Goal: Communication & Community: Ask a question

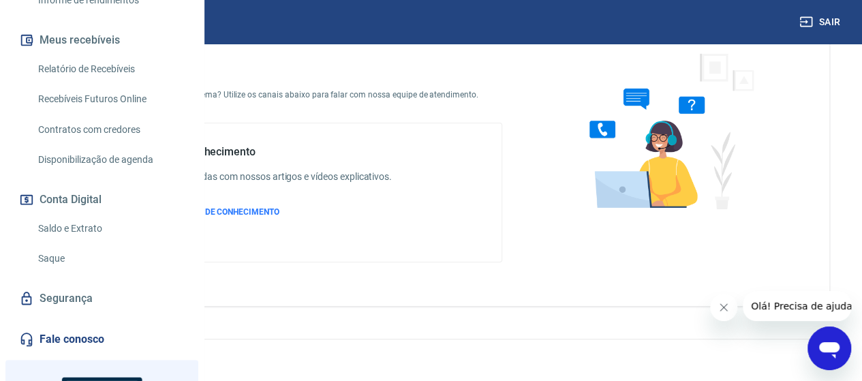
scroll to position [305, 0]
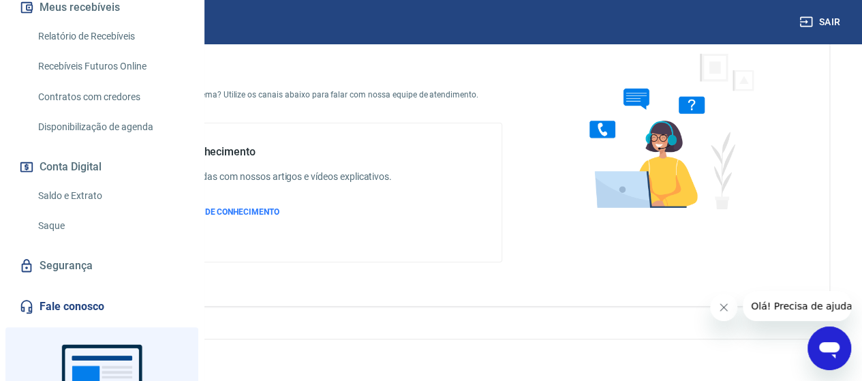
click at [91, 50] on link "Relatório de Recebíveis" at bounding box center [110, 36] width 155 height 28
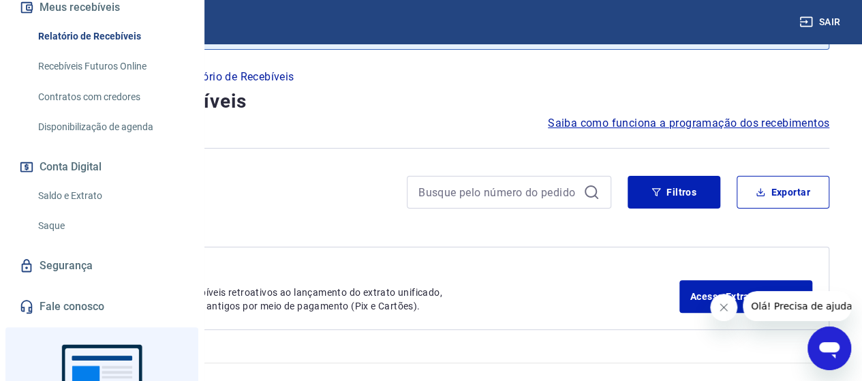
scroll to position [83, 0]
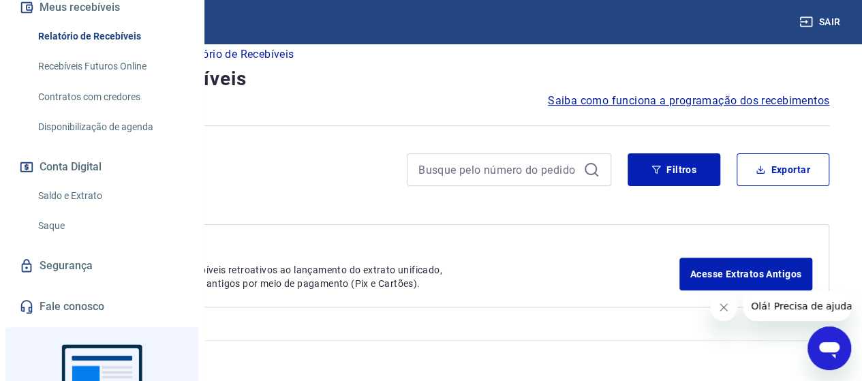
click at [820, 349] on icon "Abrir janela de mensagens" at bounding box center [829, 350] width 20 height 16
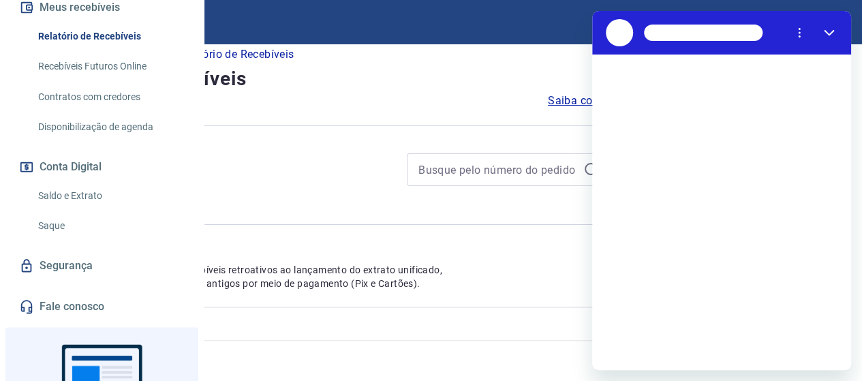
scroll to position [0, 0]
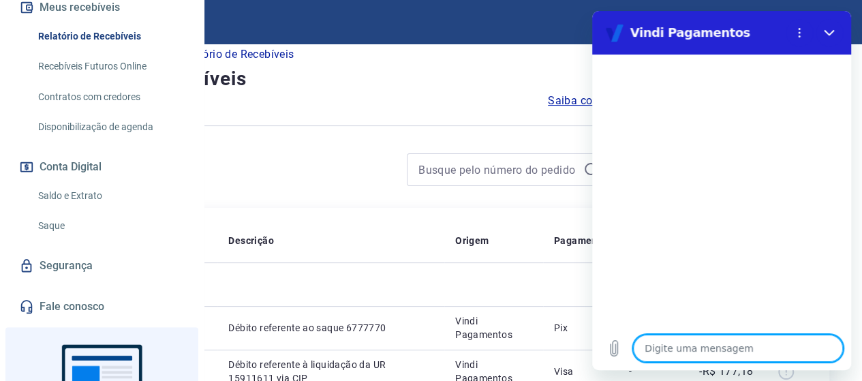
type textarea "O"
type textarea "x"
type textarea "Ol"
type textarea "x"
type textarea "Olá"
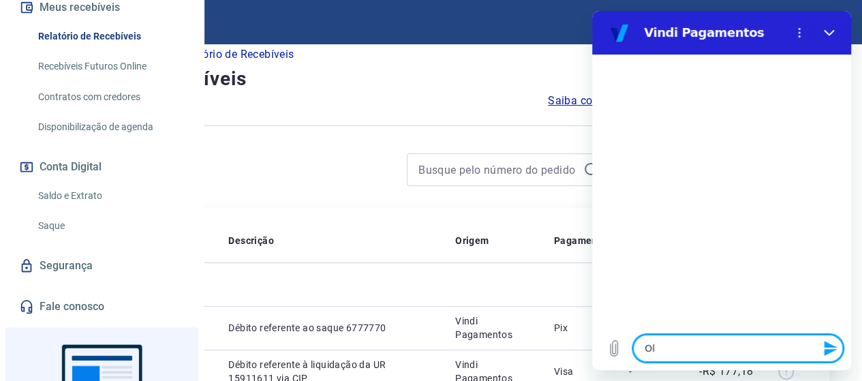
type textarea "x"
type textarea "Olá,"
type textarea "x"
type textarea "Olá,"
type textarea "x"
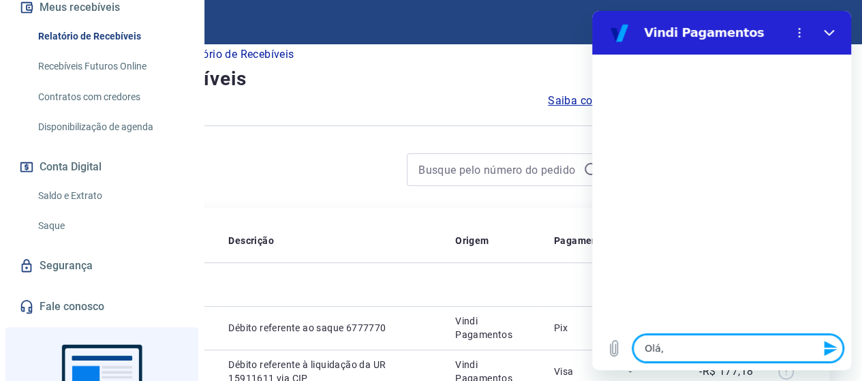
type textarea "Olá, b"
type textarea "x"
type textarea "Olá, bo"
type textarea "x"
type textarea "Olá, boa"
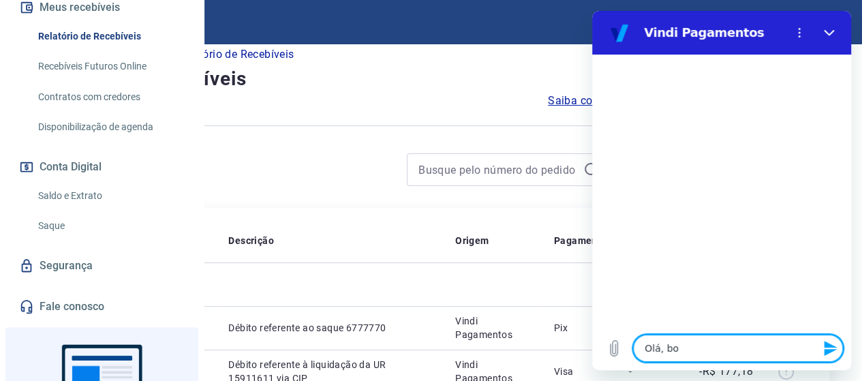
type textarea "x"
type textarea "Olá, boa"
type textarea "x"
type textarea "Olá, boa t"
type textarea "x"
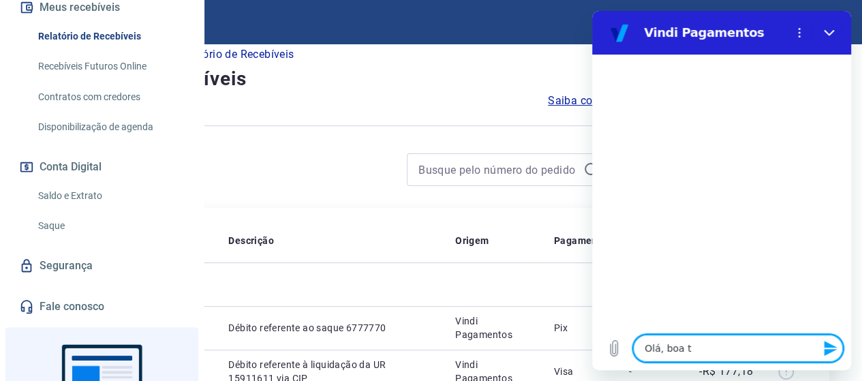
type textarea "Olá, boa ta"
type textarea "x"
type textarea "Olá, boa tar"
type textarea "x"
type textarea "Olá, boa tard"
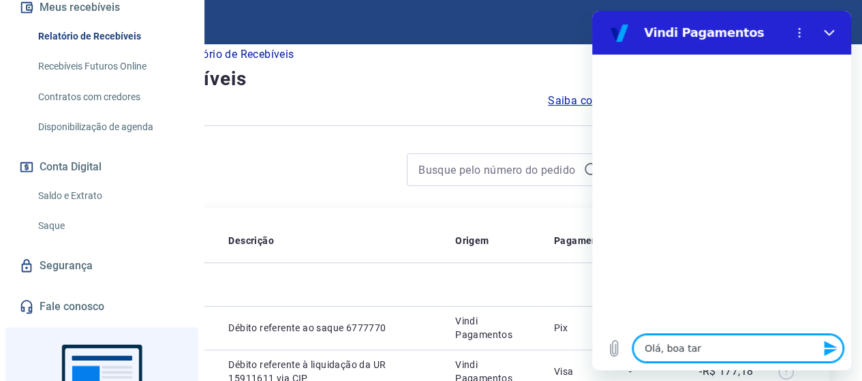
type textarea "x"
type textarea "Olá, boa tarde"
type textarea "x"
type textarea "Olá, boa tarde"
type textarea "x"
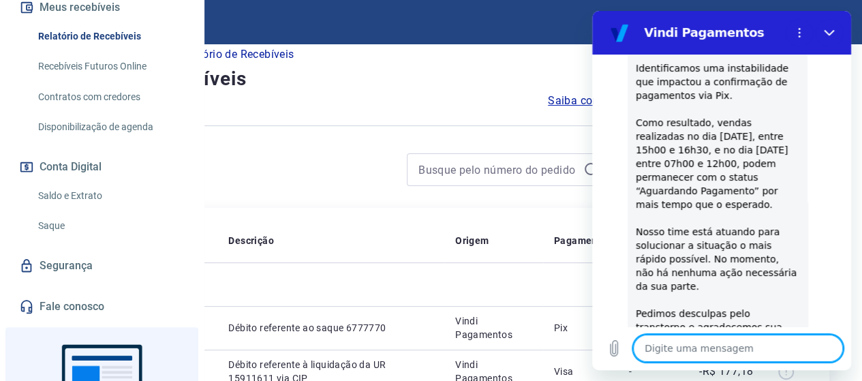
scroll to position [109, 0]
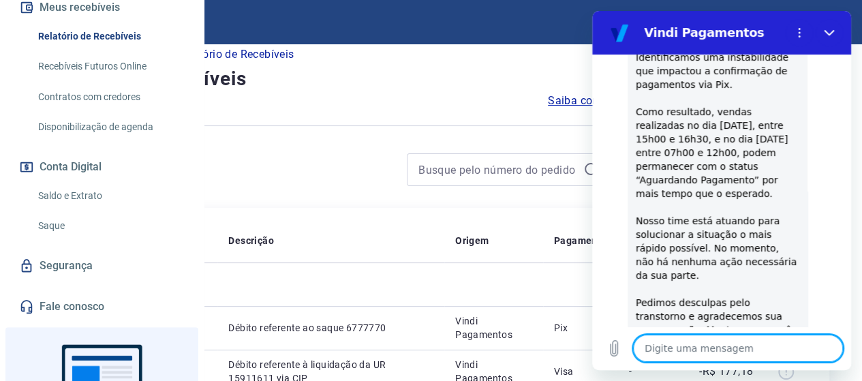
drag, startPoint x: 842, startPoint y: 172, endPoint x: 1444, endPoint y: 147, distance: 603.0
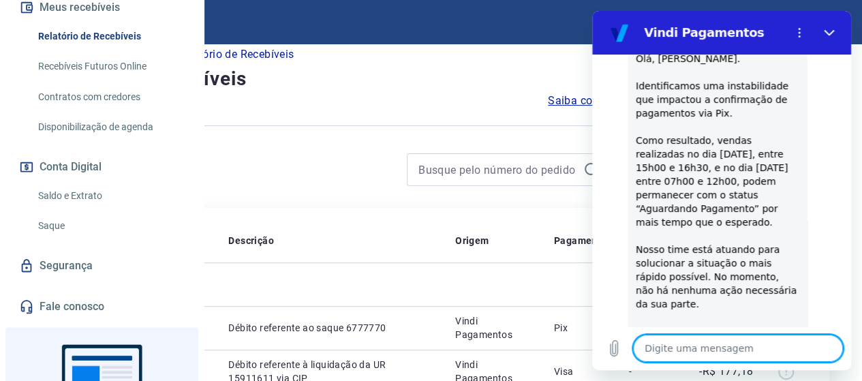
scroll to position [0, 0]
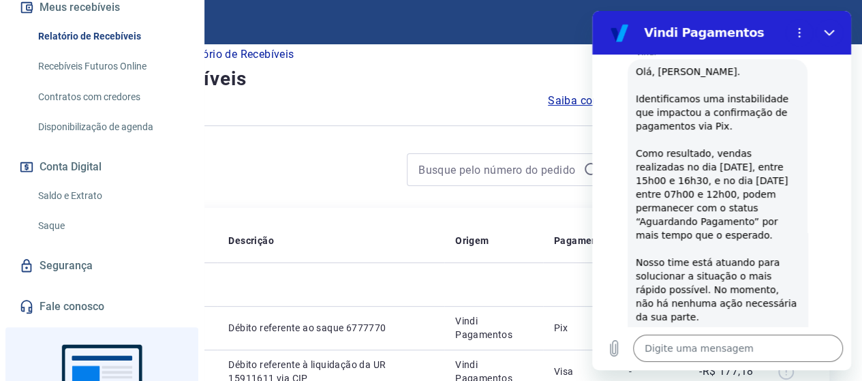
scroll to position [70, 0]
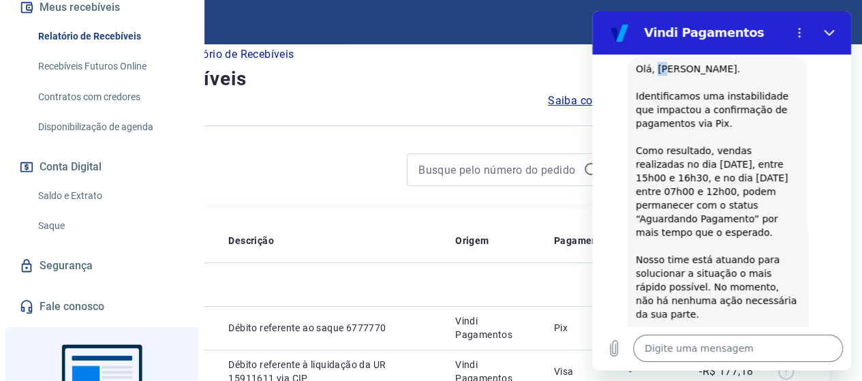
drag, startPoint x: 656, startPoint y: 73, endPoint x: 666, endPoint y: 73, distance: 9.5
click at [666, 73] on span "Olá, Samir Zanpieri Ribeiro. Identificamos uma instabilidade que impactou a con…" at bounding box center [718, 245] width 164 height 365
click at [760, 80] on div "Vindi diz: Olá, Samir Zanpieri Ribeiro. Identificamos uma instabilidade que imp…" at bounding box center [718, 246] width 180 height 379
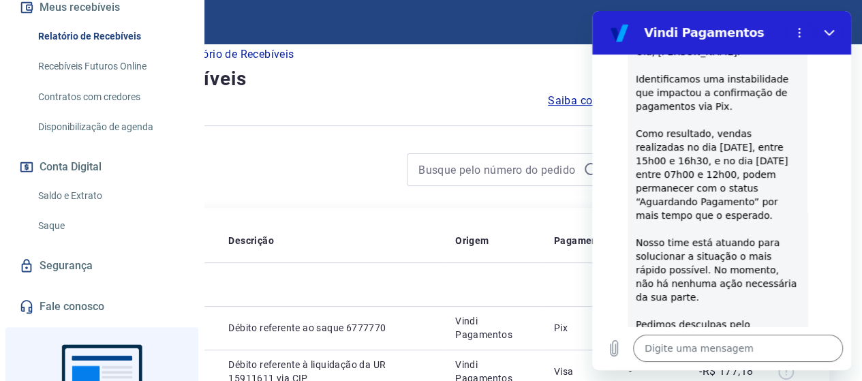
scroll to position [91, 0]
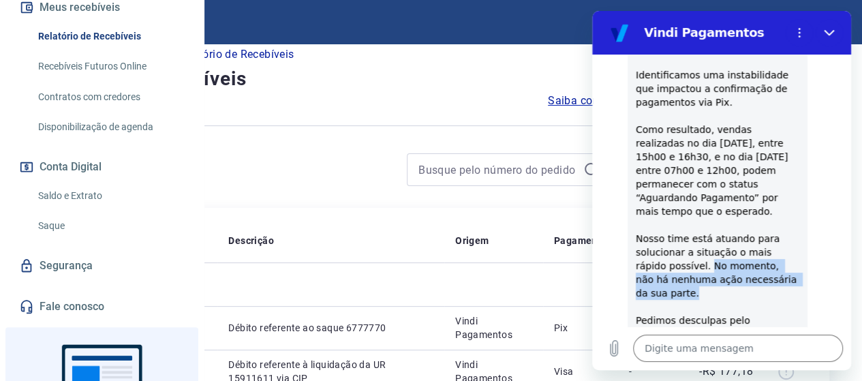
drag, startPoint x: 690, startPoint y: 266, endPoint x: 723, endPoint y: 288, distance: 39.3
click at [723, 288] on div "Vindi diz: Olá, Samir Zanpieri Ribeiro. Identificamos uma instabilidade que imp…" at bounding box center [718, 224] width 180 height 379
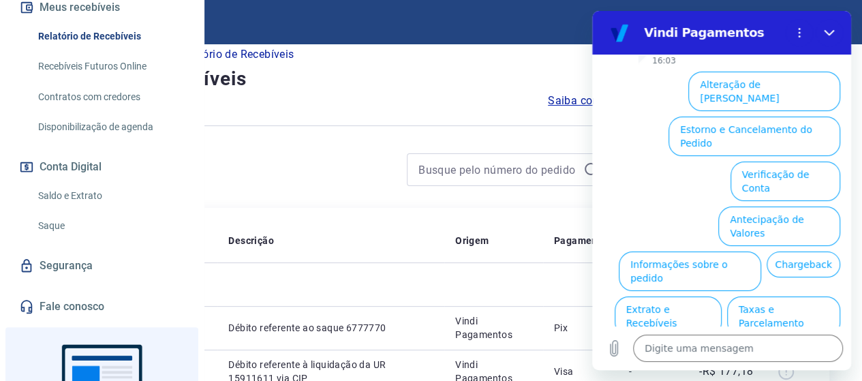
scroll to position [459, 0]
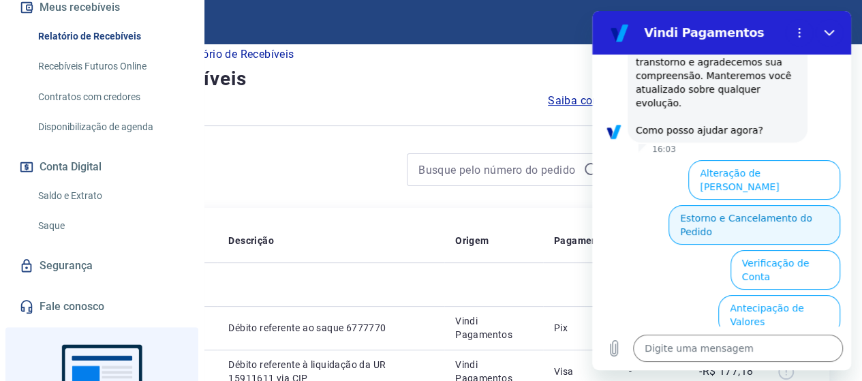
click at [787, 205] on button "Estorno e Cancelamento do Pedido" at bounding box center [755, 225] width 172 height 40
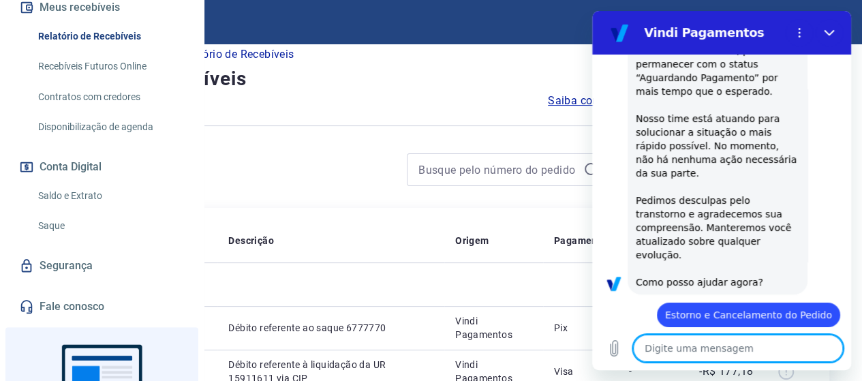
scroll to position [214, 0]
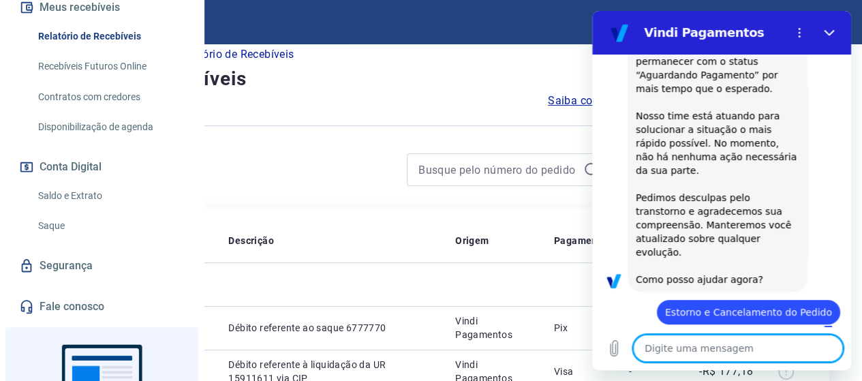
type textarea "x"
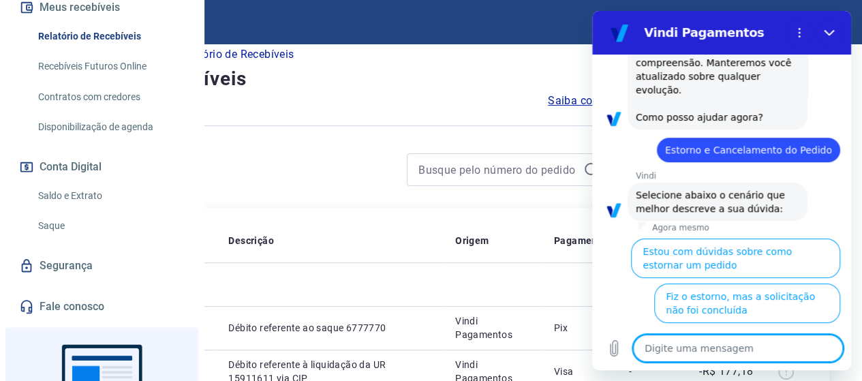
scroll to position [513, 0]
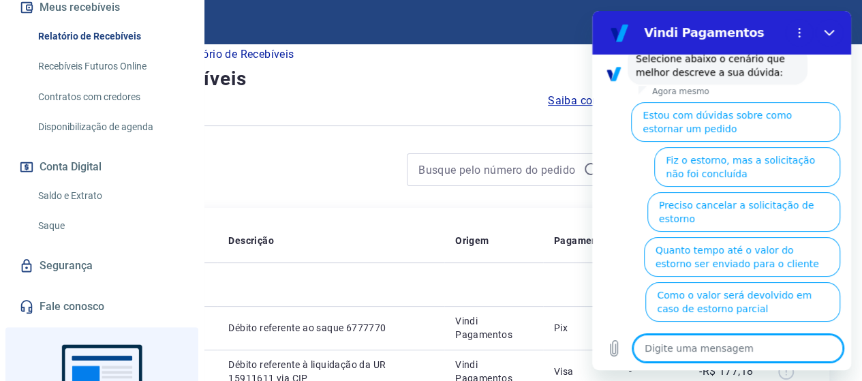
type textarea "n"
type textarea "x"
type textarea "ne"
type textarea "x"
type textarea "nen"
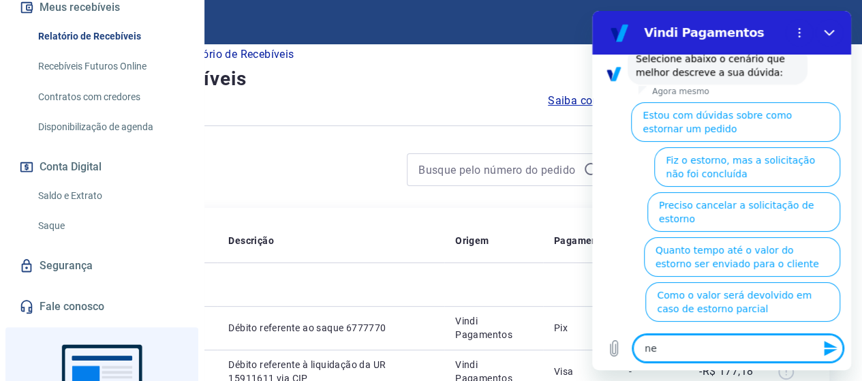
type textarea "x"
type textarea "nenh"
type textarea "x"
type textarea "nenhu"
type textarea "x"
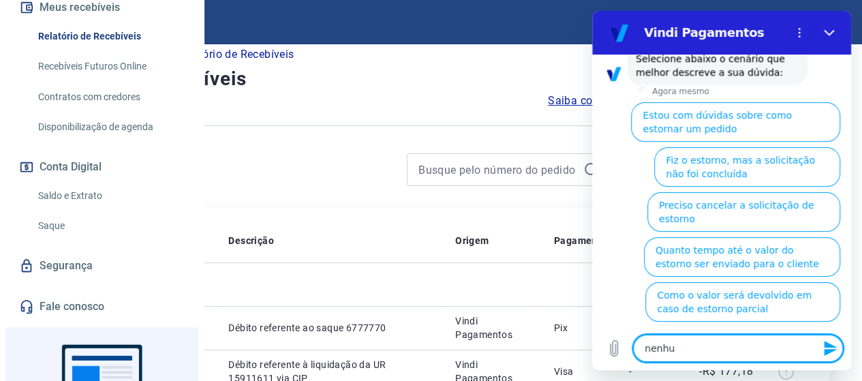
type textarea "nenhum"
type textarea "x"
type textarea "nenhum"
type textarea "x"
type textarea "nenhum d"
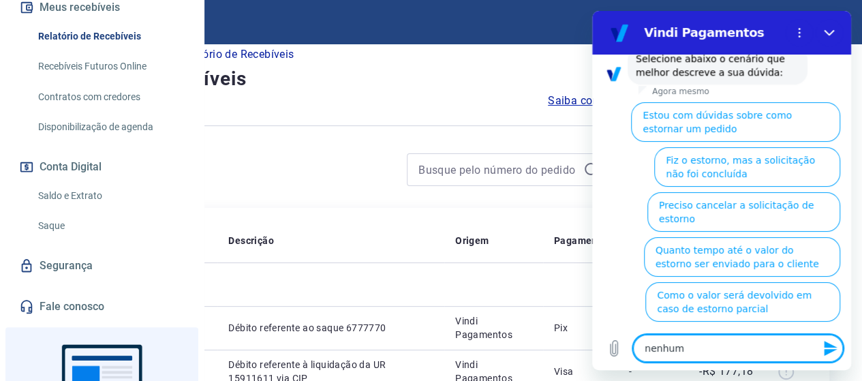
type textarea "x"
type textarea "nenhum de"
type textarea "x"
type textarea "nenhum des"
type textarea "x"
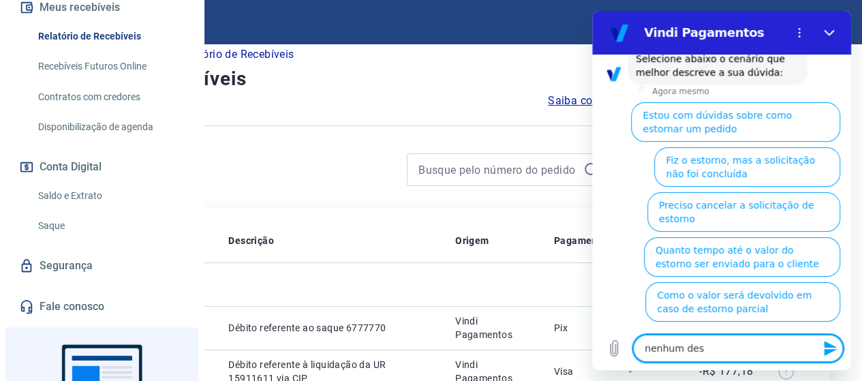
type textarea "nenhum dess"
type textarea "x"
type textarea "nenhum desse"
type textarea "x"
type textarea "nenhum desses"
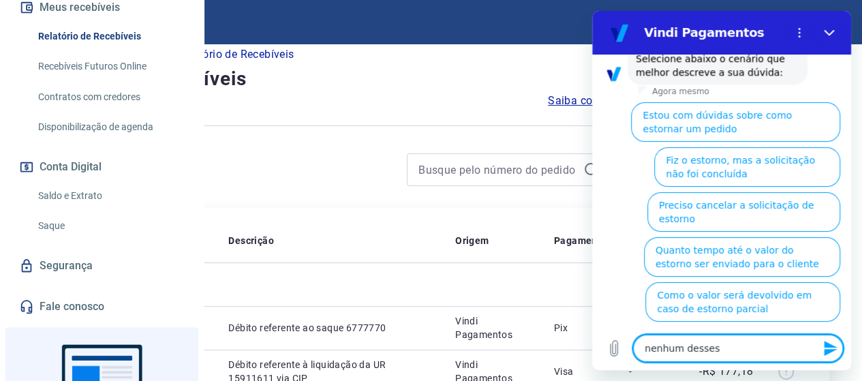
type textarea "x"
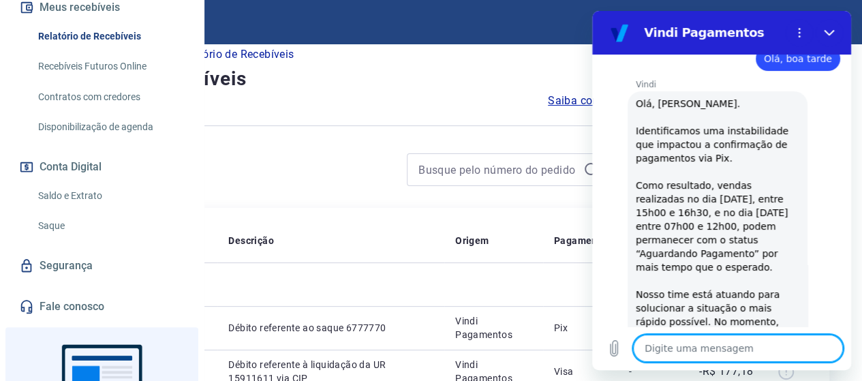
scroll to position [0, 0]
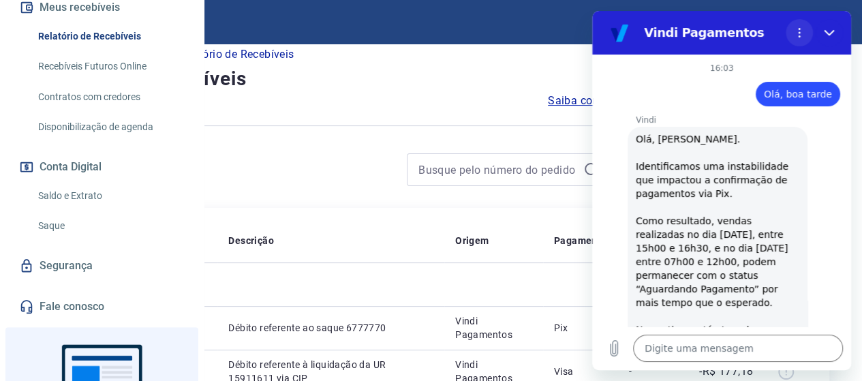
click at [801, 35] on icon "Menu de opções" at bounding box center [799, 32] width 11 height 11
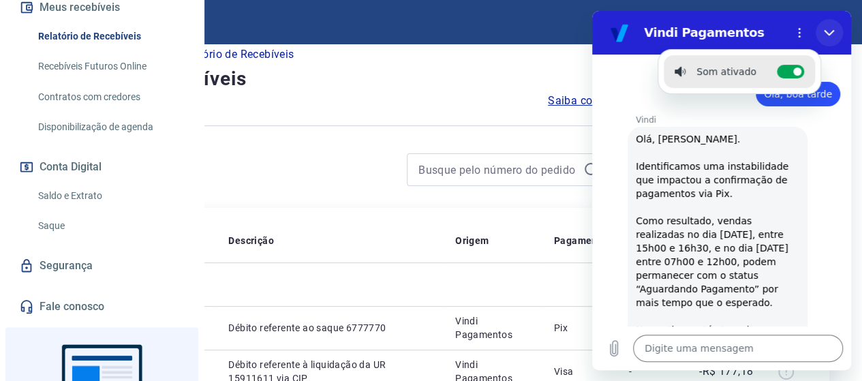
click at [832, 44] on button "Fechar" at bounding box center [829, 32] width 27 height 27
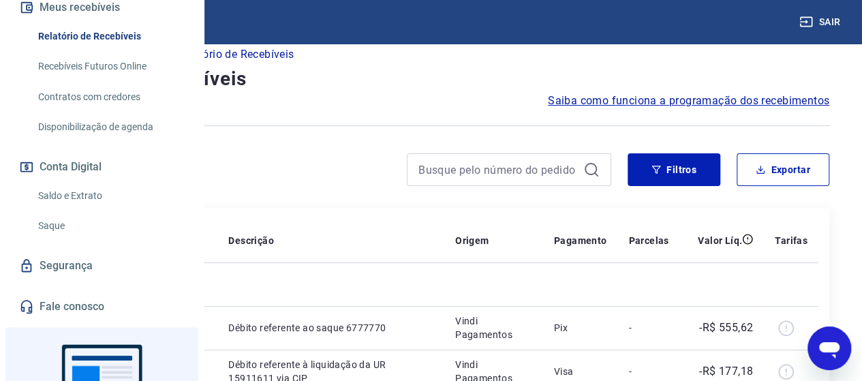
click at [832, 347] on icon "Abrir janela de mensagens" at bounding box center [829, 350] width 20 height 16
type textarea "x"
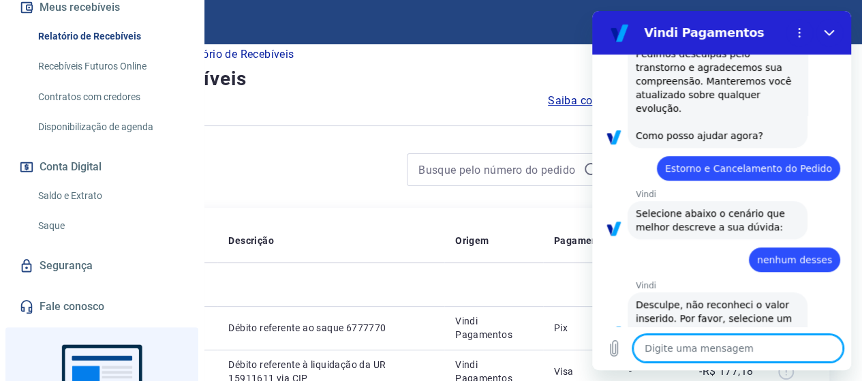
scroll to position [378, 0]
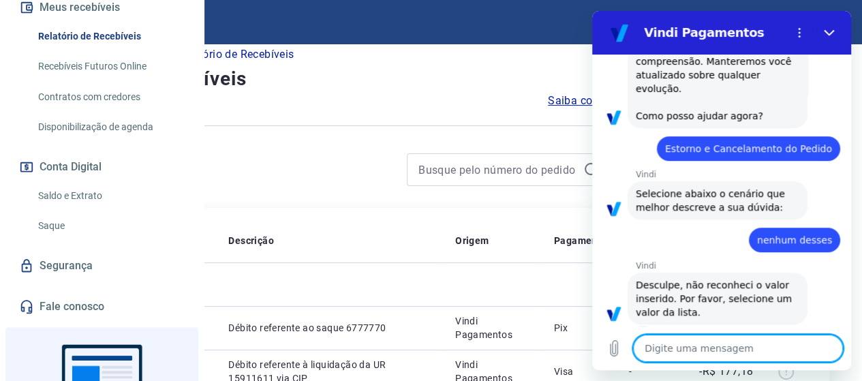
click at [715, 271] on div "Vindi diz: Desculpe, não reconheci o valor inserido. Por favor, selecione um va…" at bounding box center [727, 297] width 248 height 53
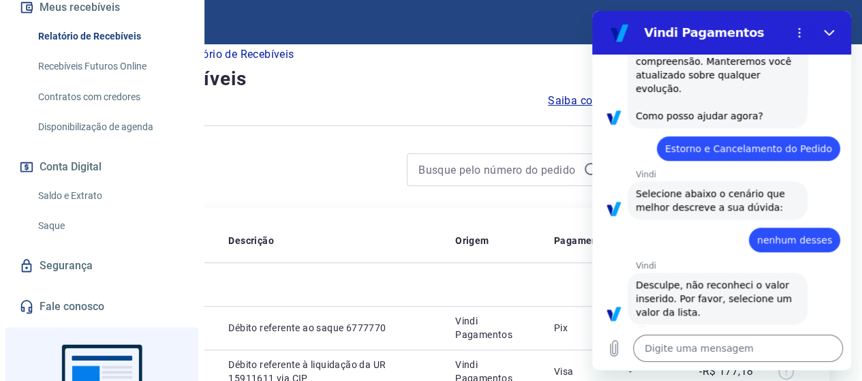
click at [712, 281] on span "Desculpe, não reconheci o valor inserido. Por favor, selecione um valor da list…" at bounding box center [715, 298] width 159 height 38
click at [711, 281] on span "Desculpe, não reconheci o valor inserido. Por favor, selecione um valor da list…" at bounding box center [715, 298] width 159 height 38
click at [789, 43] on div at bounding box center [799, 32] width 27 height 27
click at [792, 40] on button "Menu de opções" at bounding box center [799, 32] width 27 height 27
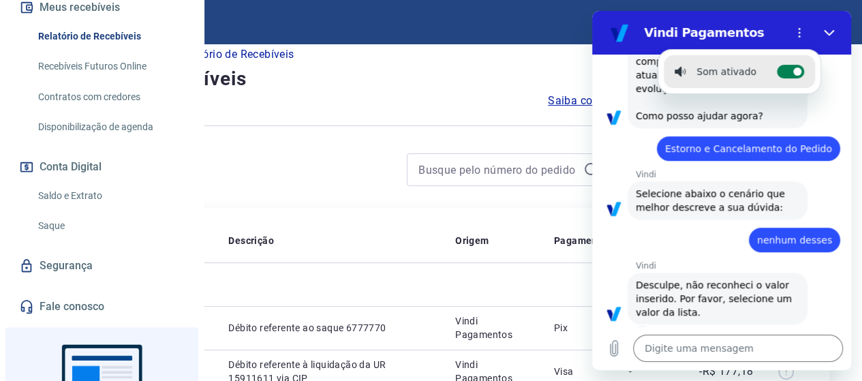
click at [793, 70] on circle at bounding box center [797, 71] width 8 height 8
click at [790, 70] on input "Alternar notificações sonoras" at bounding box center [790, 72] width 27 height 14
checkbox input "false"
type textarea "x"
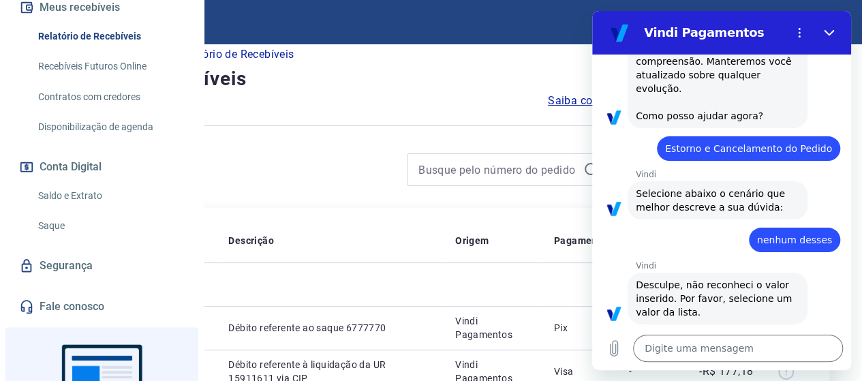
click at [797, 70] on circle at bounding box center [801, 71] width 8 height 8
click at [794, 70] on input "Alternar notificações sonoras" at bounding box center [807, 72] width 27 height 14
checkbox input "true"
click at [824, 29] on button "Fechar" at bounding box center [829, 32] width 27 height 27
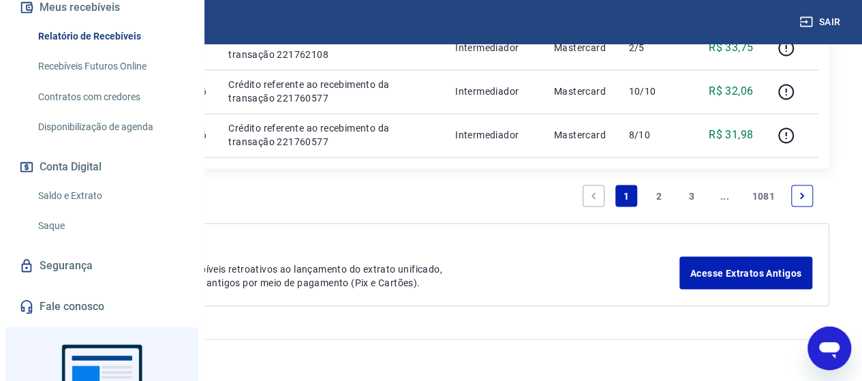
scroll to position [1434, 0]
click at [837, 346] on icon "Abrir janela de mensagens" at bounding box center [829, 350] width 20 height 16
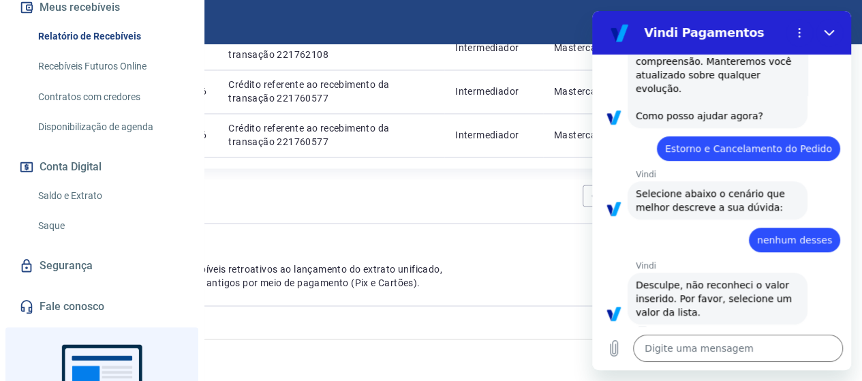
click at [104, 322] on link "Fale conosco" at bounding box center [101, 307] width 171 height 30
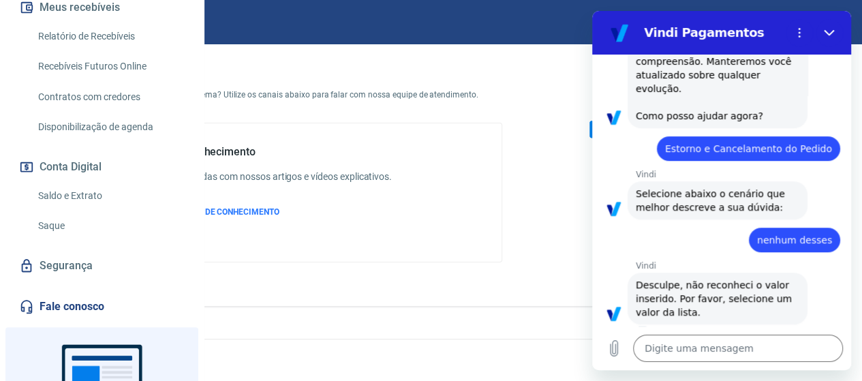
scroll to position [79, 0]
click at [830, 34] on icon "Fechar" at bounding box center [829, 33] width 10 height 6
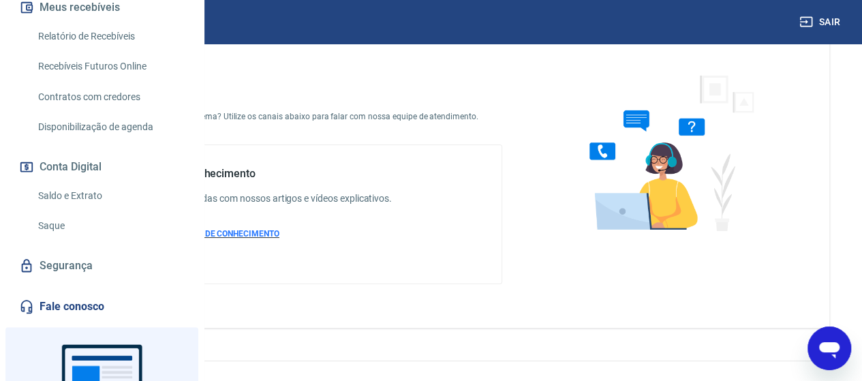
scroll to position [0, 0]
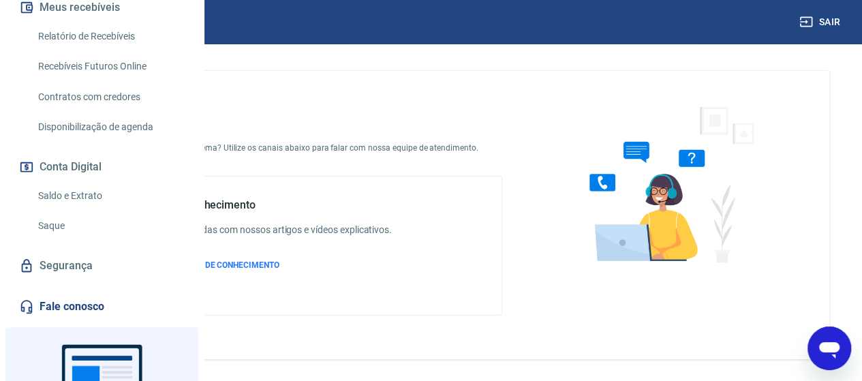
click at [825, 352] on icon "Abrir janela de mensagens" at bounding box center [829, 350] width 20 height 16
type textarea "x"
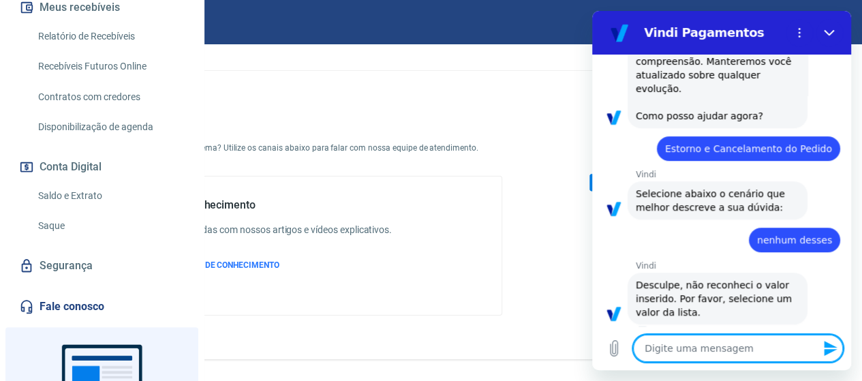
type textarea "f"
type textarea "x"
type textarea "fa"
type textarea "x"
type textarea "fal"
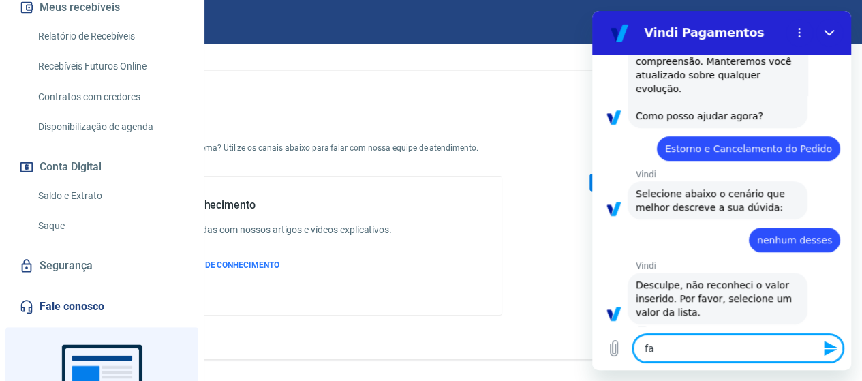
type textarea "x"
type textarea "fala"
type textarea "x"
type textarea "falar"
type textarea "x"
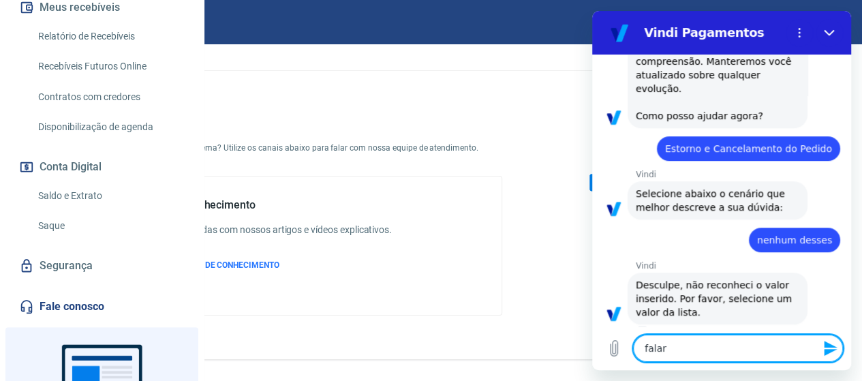
type textarea "falar"
type textarea "x"
type textarea "falar c"
type textarea "x"
type textarea "falar co"
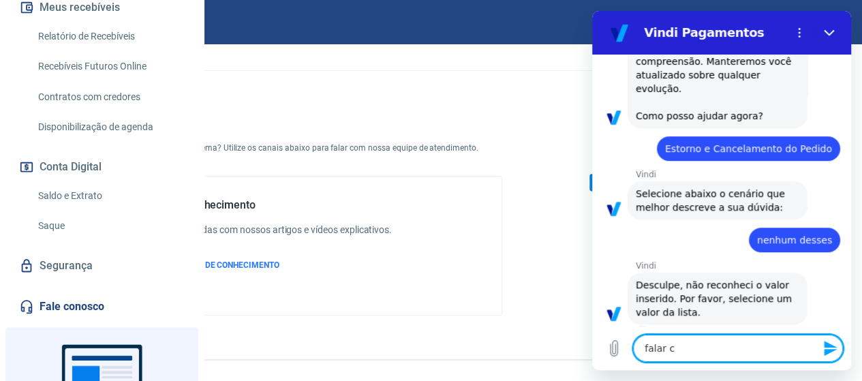
type textarea "x"
type textarea "falar com"
type textarea "x"
type textarea "falar com"
type textarea "x"
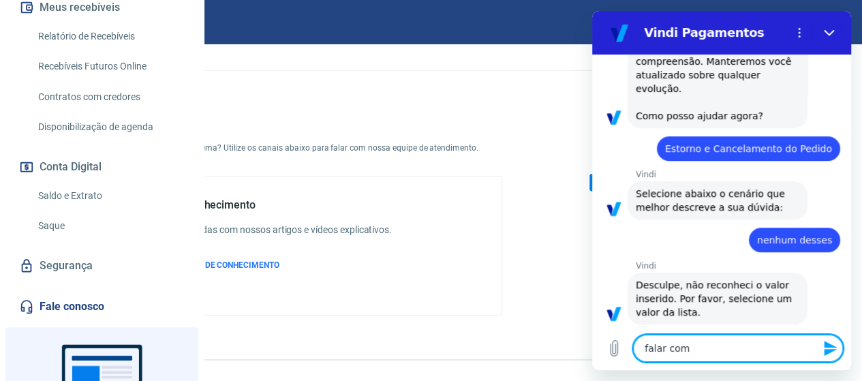
type textarea "falar com u"
type textarea "x"
type textarea "falar com um"
type textarea "x"
type textarea "falar com um"
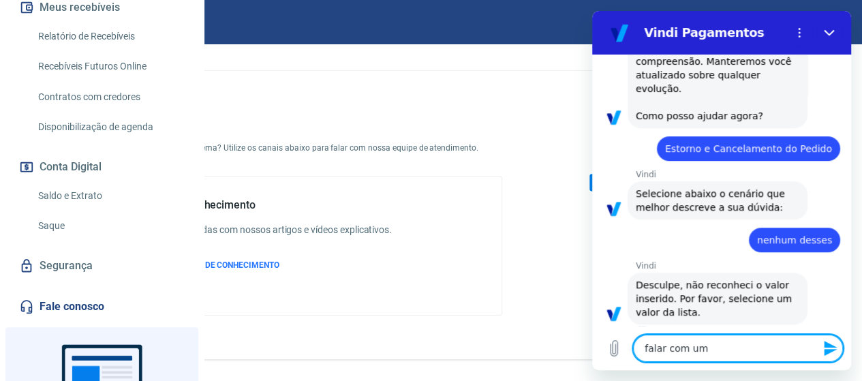
type textarea "x"
type textarea "falar com um a"
type textarea "x"
type textarea "falar com um at"
type textarea "x"
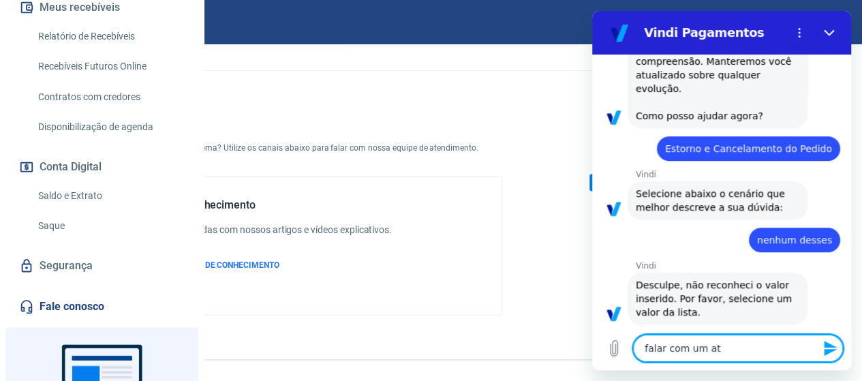
type textarea "falar com um ate"
type textarea "x"
type textarea "falar com um aten"
type textarea "x"
type textarea "falar com um atend"
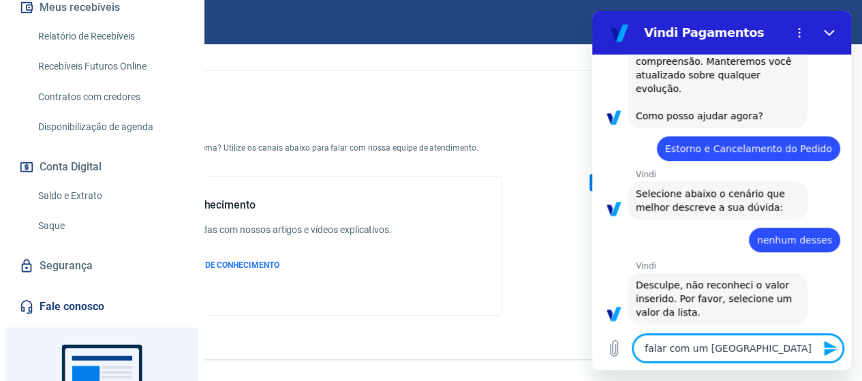
type textarea "x"
type textarea "falar com um atende"
type textarea "x"
type textarea "falar com um atenden"
type textarea "x"
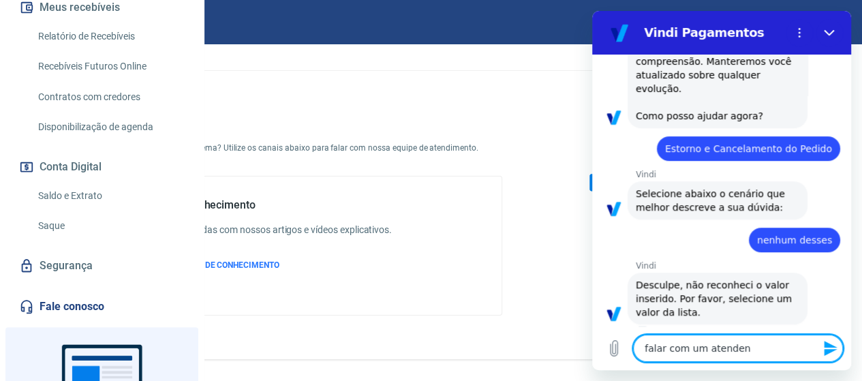
type textarea "falar com um atendent"
type textarea "x"
type textarea "falar com um atendentr"
type textarea "x"
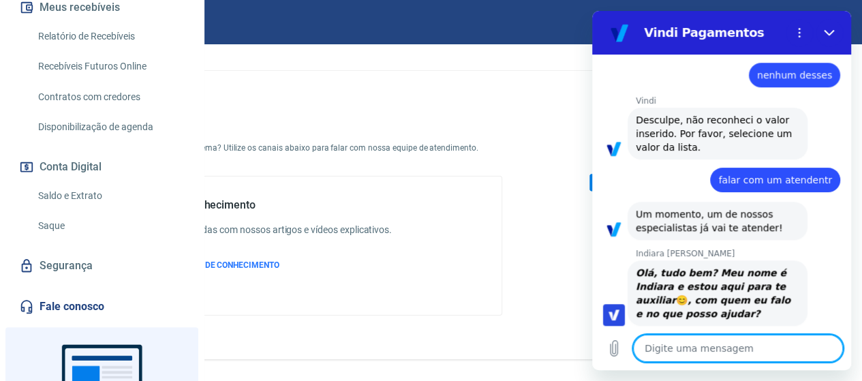
scroll to position [544, 0]
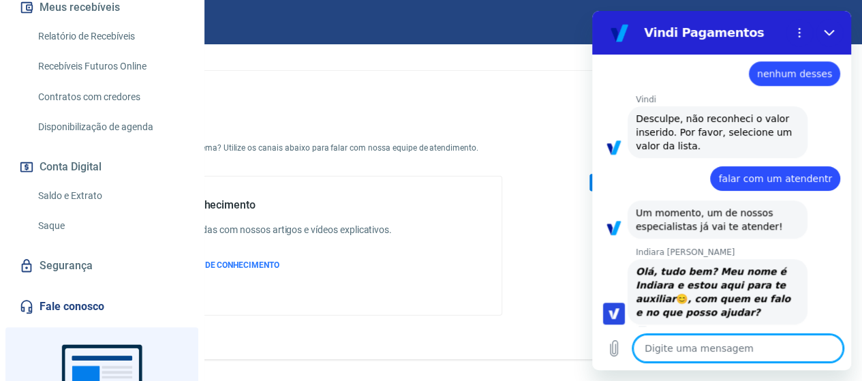
type textarea "x"
paste textarea "Olá, tudo bem? Estou entrando em contato para pedir uma verificação urgente em …"
type textarea "Olá, tudo bem? Estou entrando em contato para pedir uma verificação urgente em …"
type textarea "x"
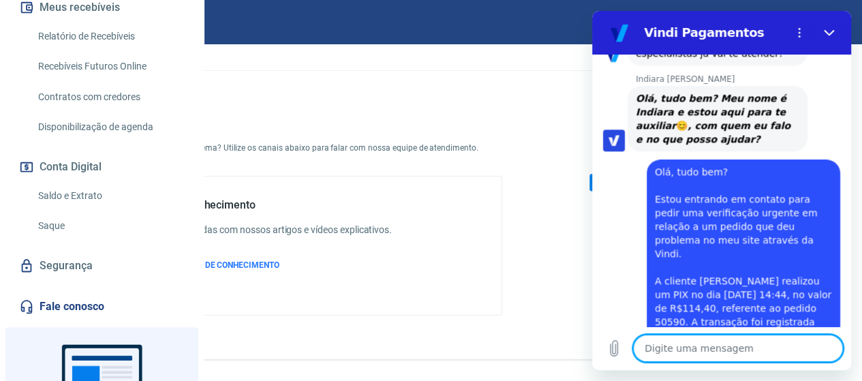
scroll to position [699, 0]
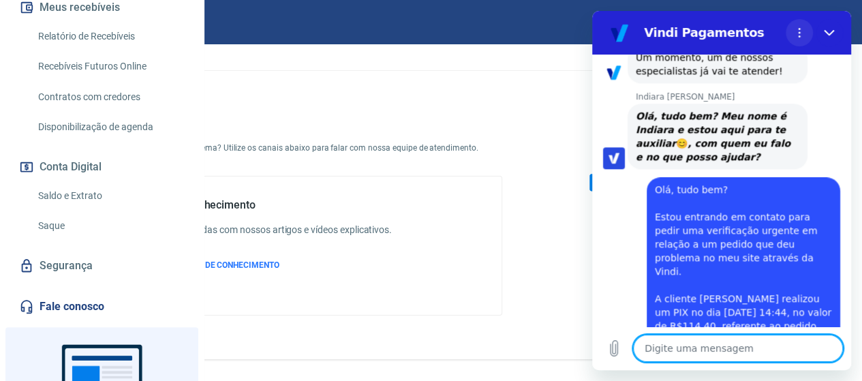
click at [801, 31] on icon "Menu de opções" at bounding box center [799, 32] width 11 height 11
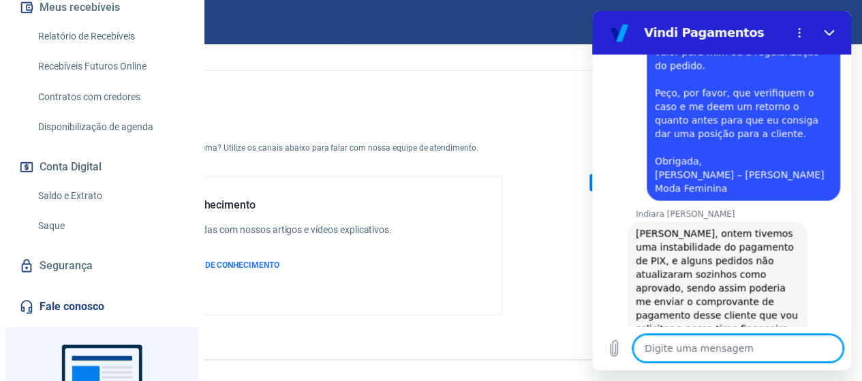
scroll to position [1262, 0]
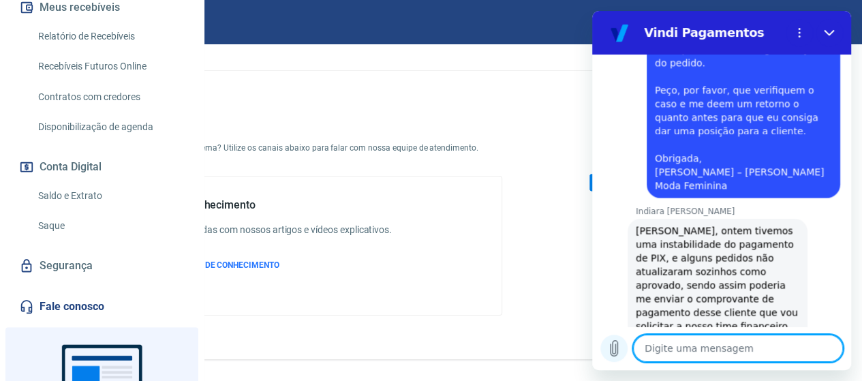
click at [618, 341] on icon "Carregar arquivo" at bounding box center [614, 348] width 16 height 16
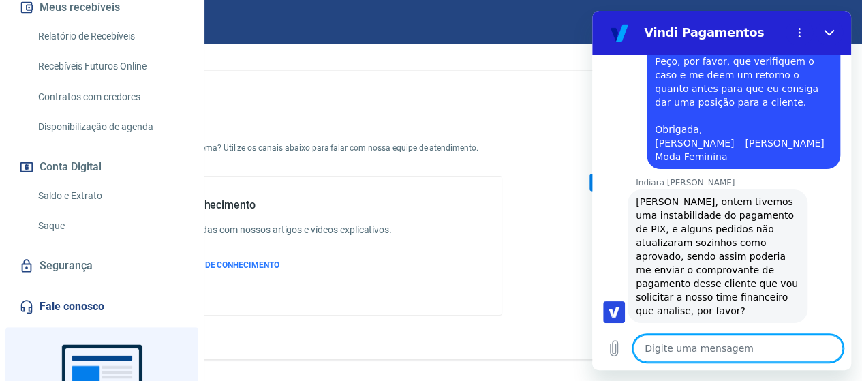
type textarea "x"
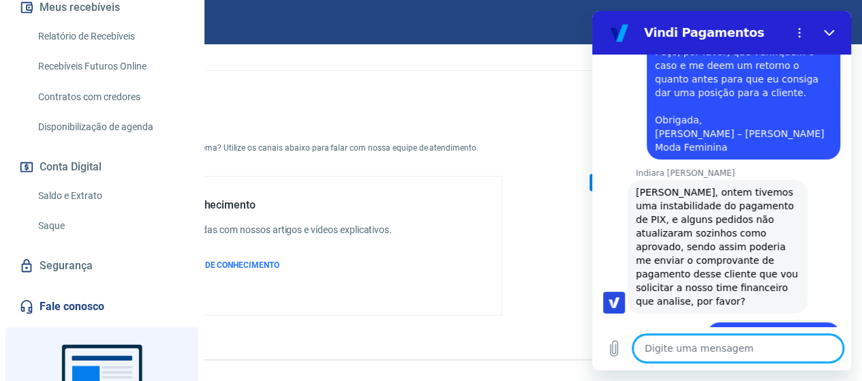
type textarea "E"
type textarea "x"
type textarea "Es"
type textarea "x"
type textarea "Ess"
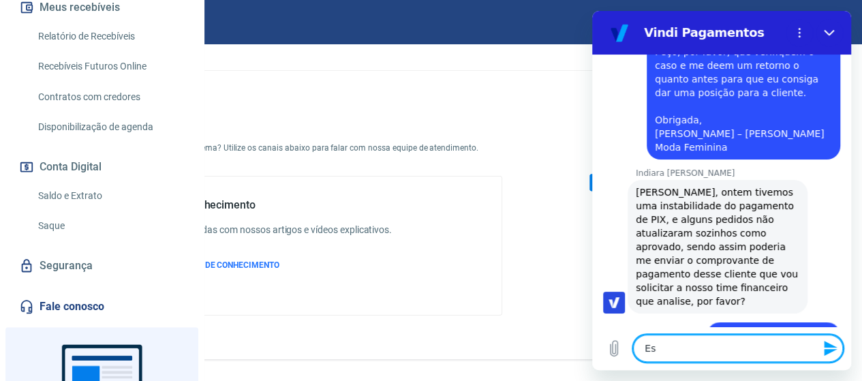
type textarea "x"
type textarea "Esse"
type textarea "x"
type textarea "Esse"
type textarea "x"
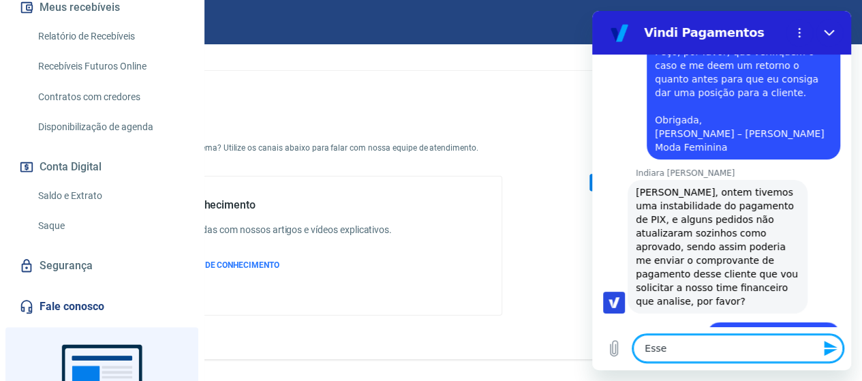
type textarea "Esse é"
type textarea "x"
type textarea "Esse é"
type textarea "x"
type textarea "Esse é o"
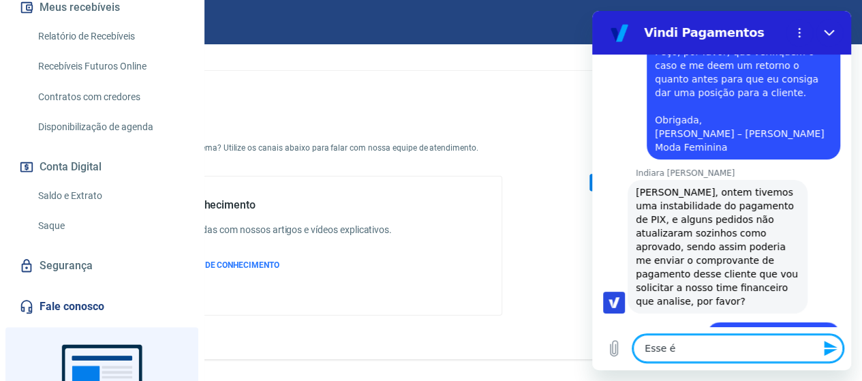
type textarea "x"
type textarea "Esse é o"
type textarea "x"
type textarea "Esse é o c"
type textarea "x"
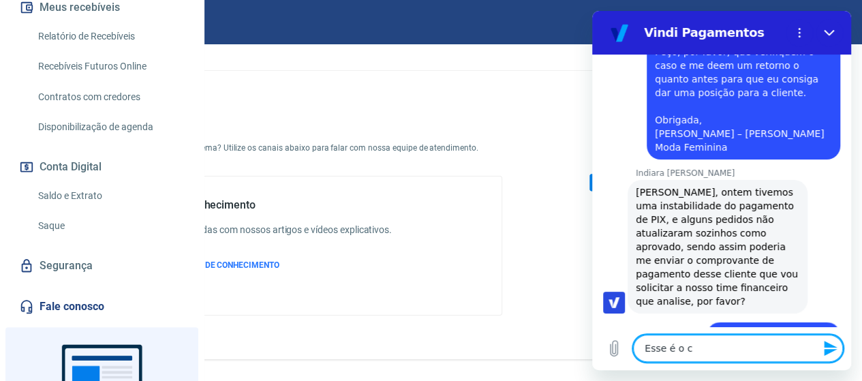
type textarea "Esse é o co"
type textarea "x"
type textarea "Esse é o com"
type textarea "x"
type textarea "Esse é o comp"
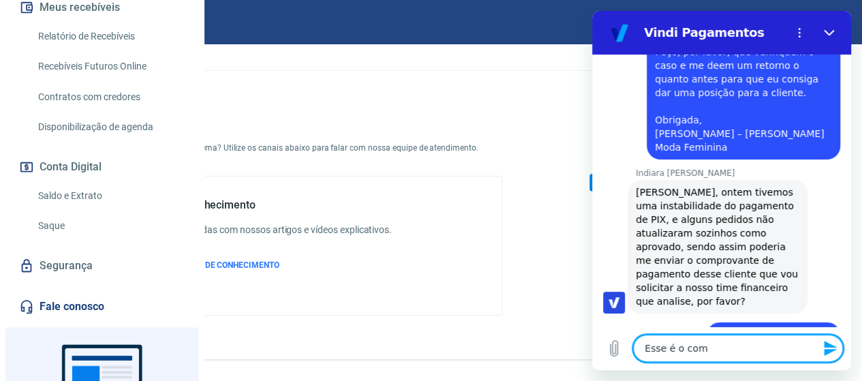
type textarea "x"
type textarea "Esse é o compr"
type textarea "x"
type textarea "Esse é o compro"
type textarea "x"
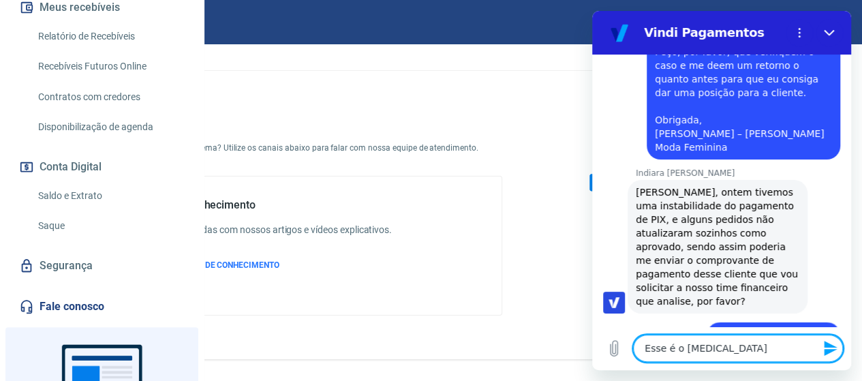
type textarea "Esse é o comprov"
type textarea "x"
type textarea "Esse é o comprova"
type textarea "x"
type textarea "Esse é o comprovan"
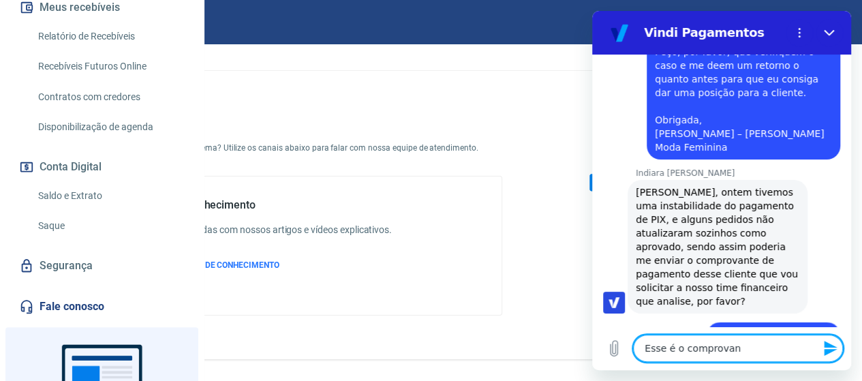
type textarea "x"
type textarea "Esse é o comprovant"
type textarea "x"
type textarea "Esse é o comprovante"
type textarea "x"
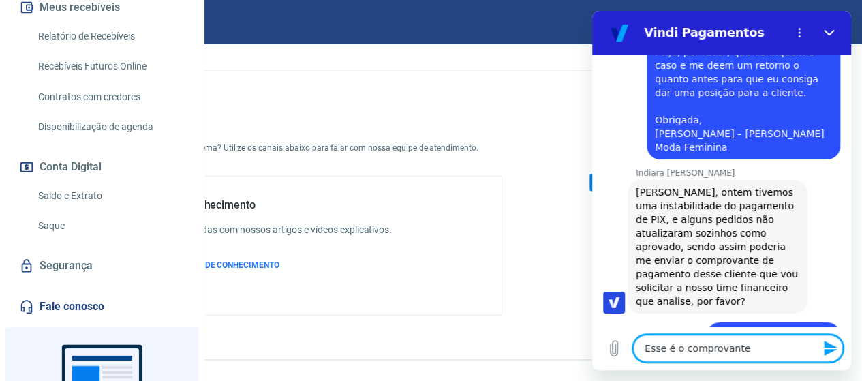
type textarea "Esse é o comprovante"
type textarea "x"
type textarea "Esse é o comprovante d"
type textarea "x"
type textarea "Esse é o comprovante da"
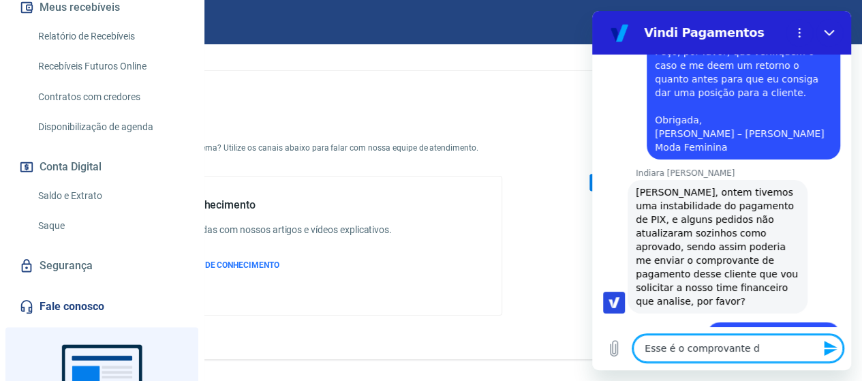
type textarea "x"
type textarea "Esse é o comprovante da"
type textarea "x"
type textarea "Esse é o comprovante da c"
type textarea "x"
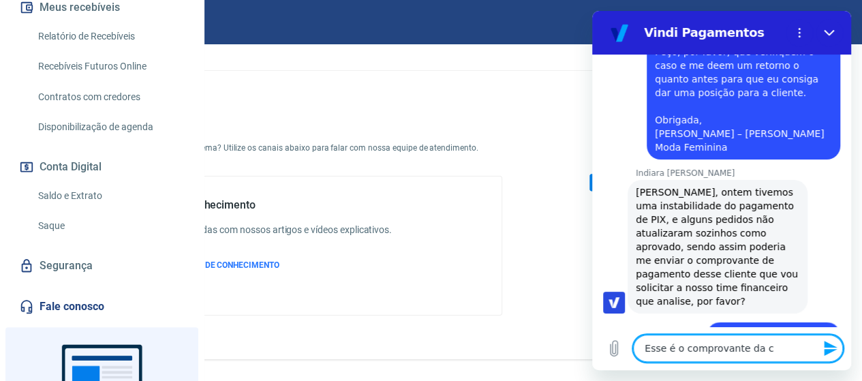
type textarea "Esse é o comprovante da cl"
type textarea "x"
type textarea "Esse é o comprovante da cli"
type textarea "x"
type textarea "Esse é o comprovante da clie"
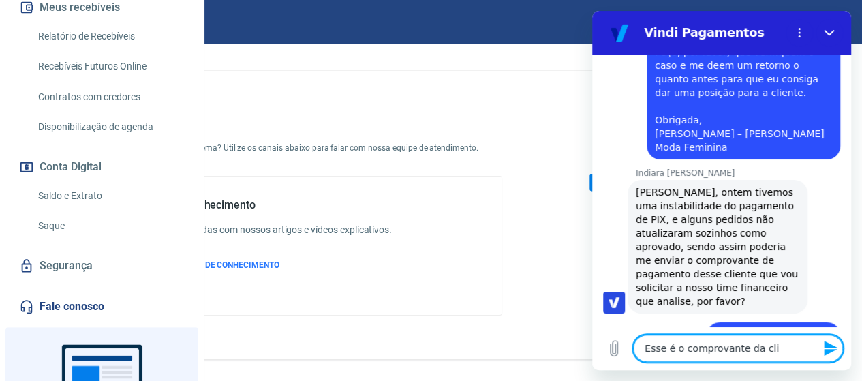
type textarea "x"
type textarea "Esse é o comprovante da clien"
type textarea "x"
type textarea "Esse é o comprovante da client"
type textarea "x"
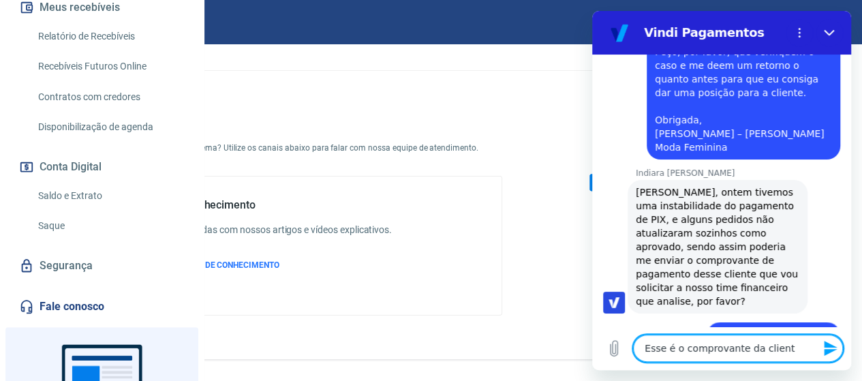
type textarea "Esse é o comprovante da cliente"
type textarea "x"
type textarea "Esse é o comprovante da client"
type textarea "x"
type textarea "Esse é o comprovante da cliente"
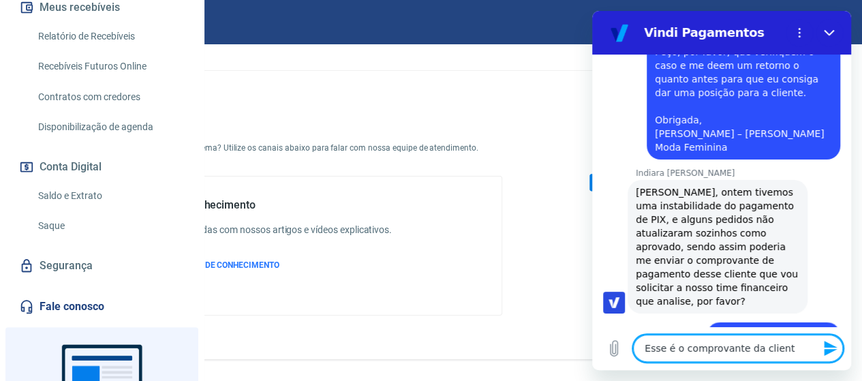
type textarea "x"
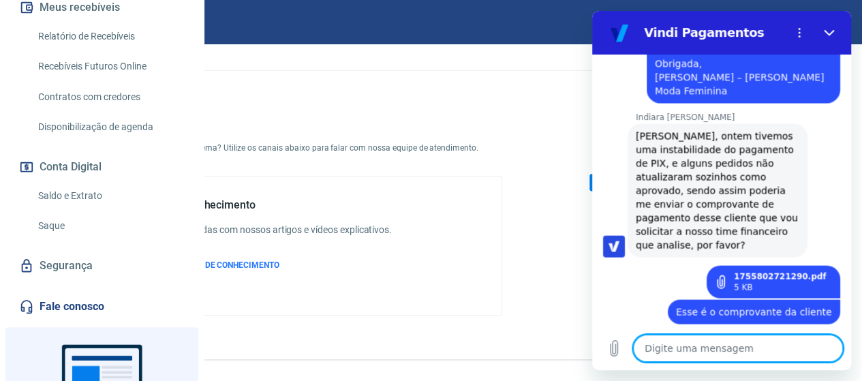
scroll to position [1355, 0]
type textarea "x"
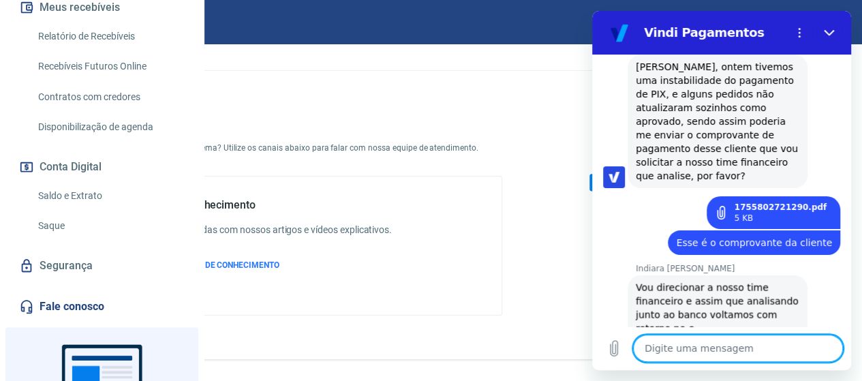
scroll to position [1429, 0]
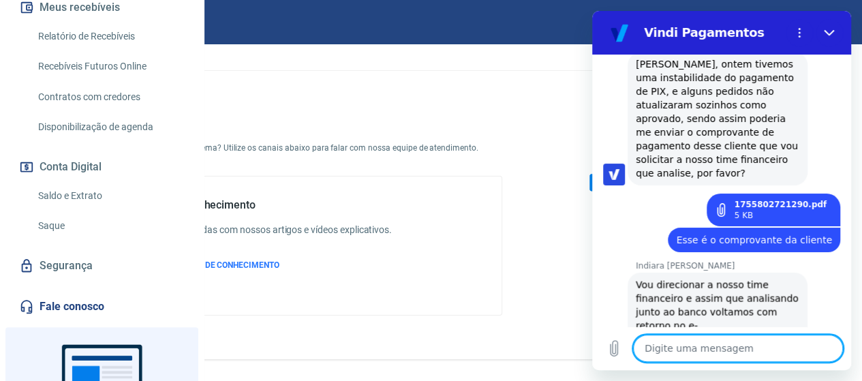
type textarea "p"
type textarea "x"
type textarea "po"
type textarea "x"
type textarea "pod"
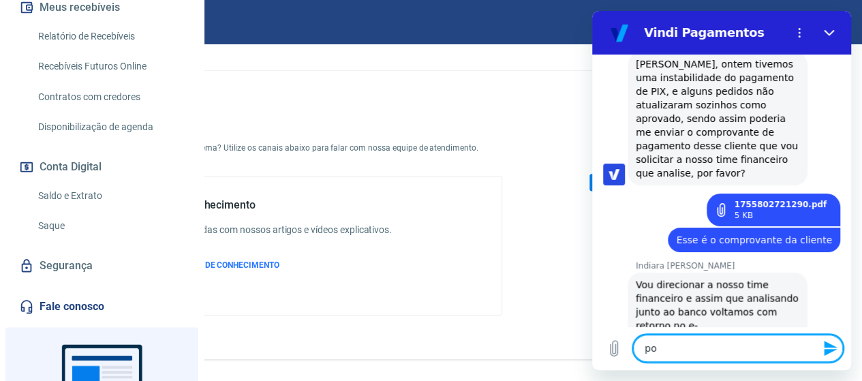
type textarea "x"
type textarea "pode"
type textarea "x"
type textarea "pode"
type textarea "x"
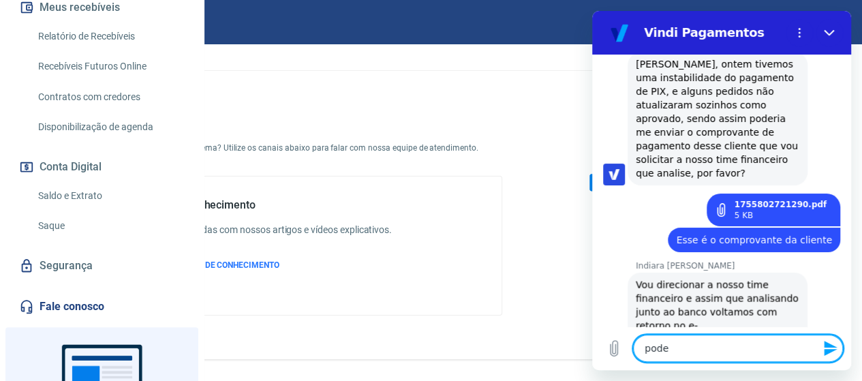
type textarea "pode r"
type textarea "x"
type textarea "pode re"
type textarea "x"
type textarea "pode ret"
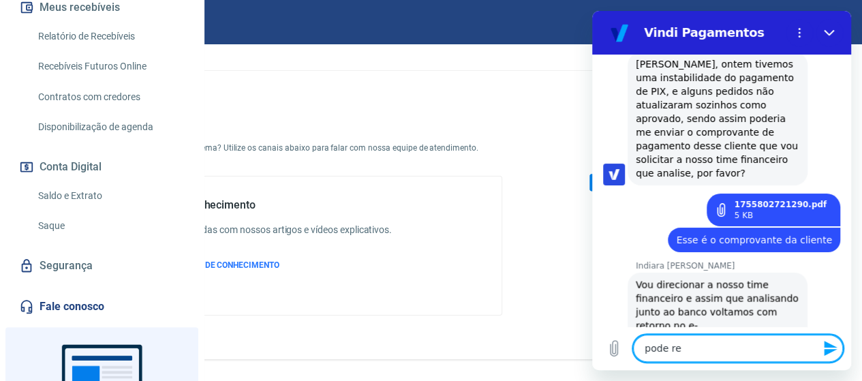
type textarea "x"
type textarea "pode reto"
type textarea "x"
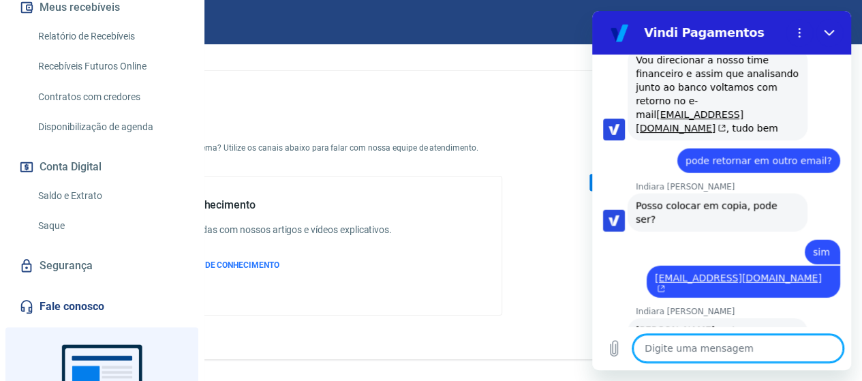
scroll to position [1656, 0]
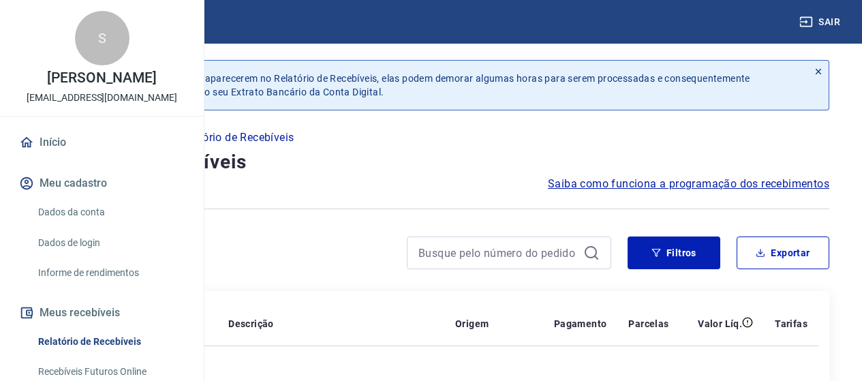
scroll to position [83, 0]
